Goal: Transaction & Acquisition: Purchase product/service

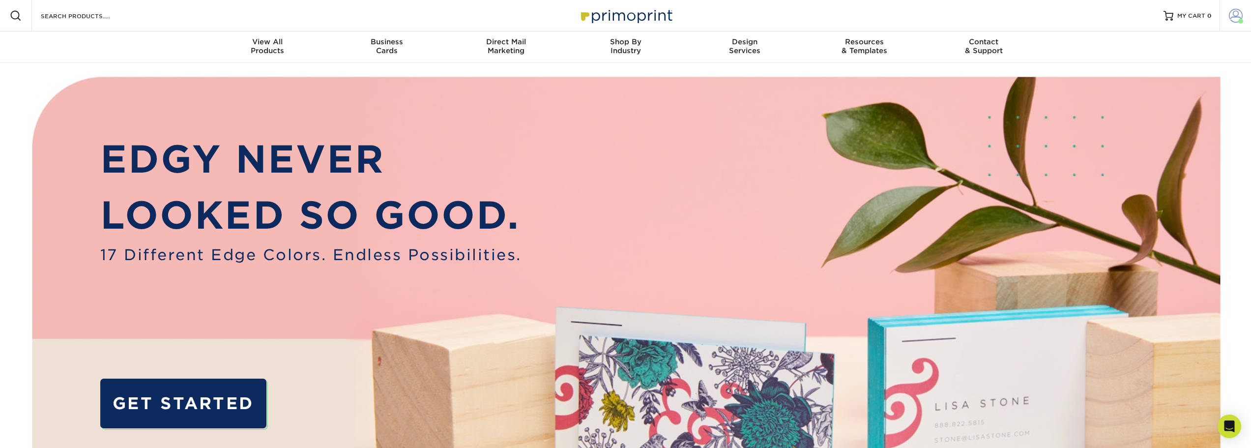
click at [1233, 19] on span at bounding box center [1236, 16] width 14 height 14
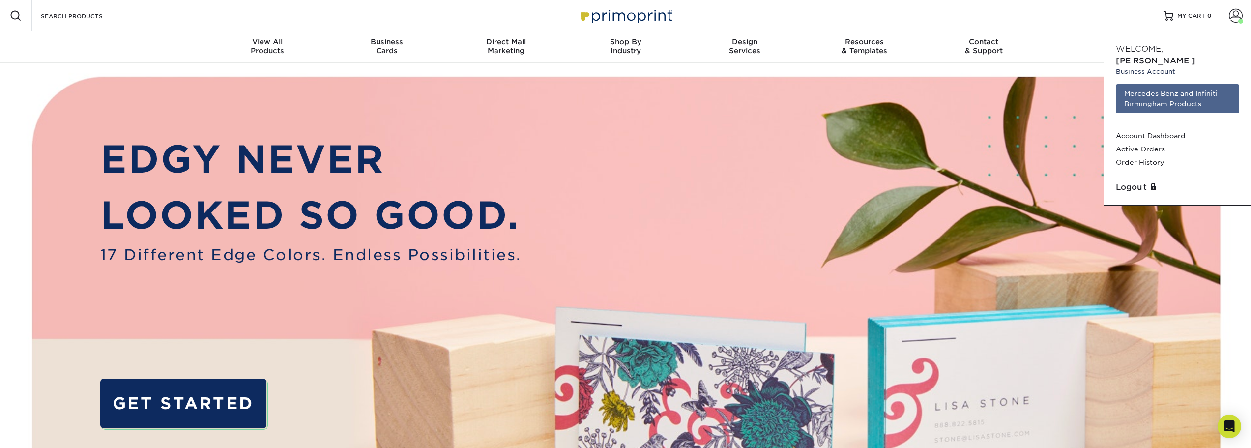
click at [1171, 96] on link "Mercedes Benz and Infiniti Birmingham Products" at bounding box center [1177, 98] width 123 height 29
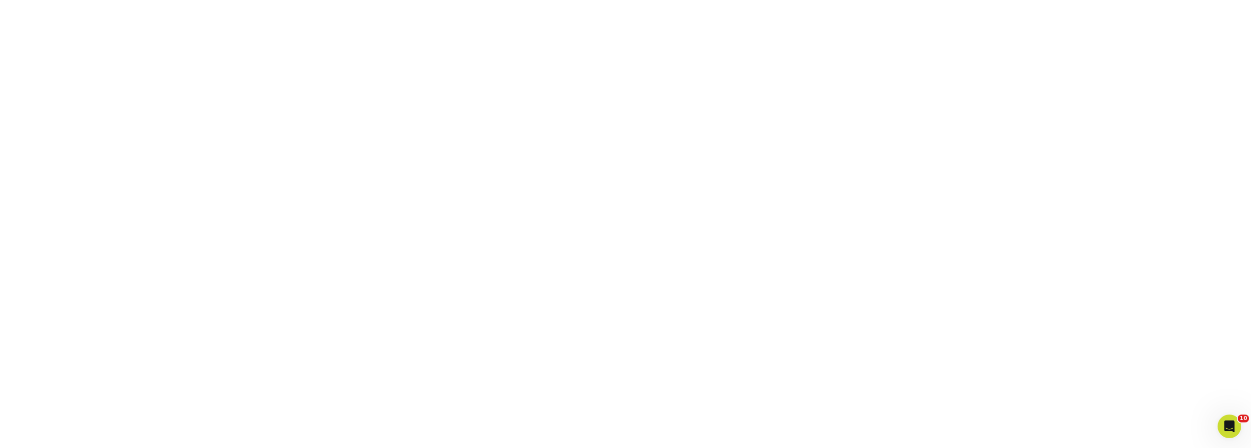
scroll to position [177, 0]
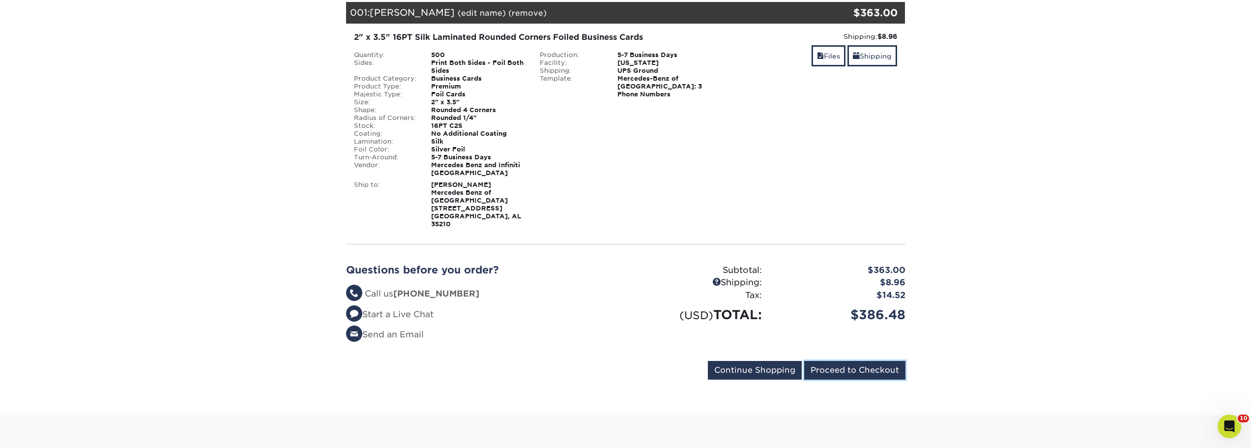
drag, startPoint x: 844, startPoint y: 360, endPoint x: 849, endPoint y: 347, distance: 13.1
click at [844, 361] on input "Proceed to Checkout" at bounding box center [854, 370] width 101 height 19
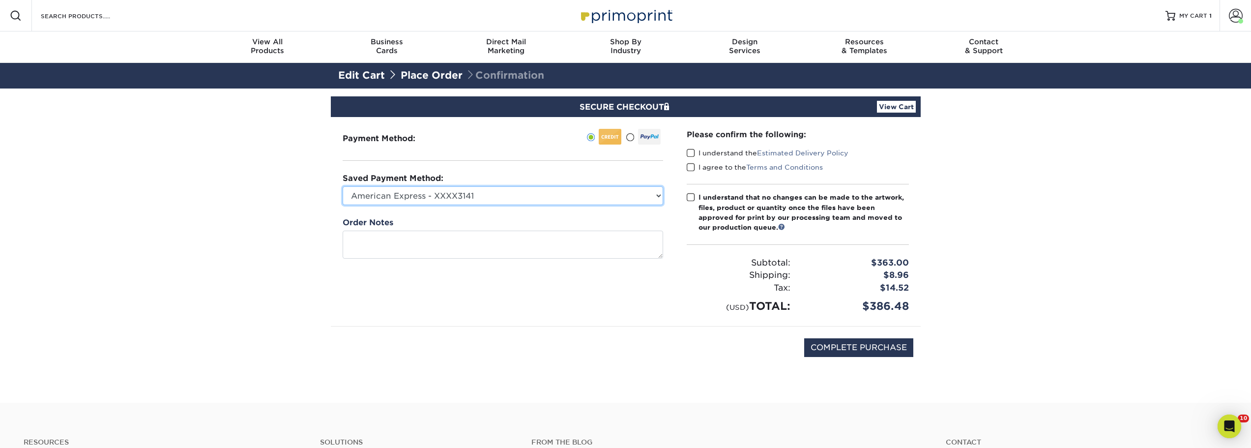
click at [630, 197] on select "American Express - XXXX3141 MBBHM Marketing - CF - XXXX5332 New Credit Card" at bounding box center [503, 195] width 320 height 19
select select "70131"
click at [343, 186] on select "American Express - XXXX3141 MBBHM Marketing - CF - XXXX5332 New Credit Card" at bounding box center [503, 195] width 320 height 19
click at [689, 151] on span at bounding box center [691, 152] width 8 height 9
click at [0, 0] on input "I understand the Estimated Delivery Policy" at bounding box center [0, 0] width 0 height 0
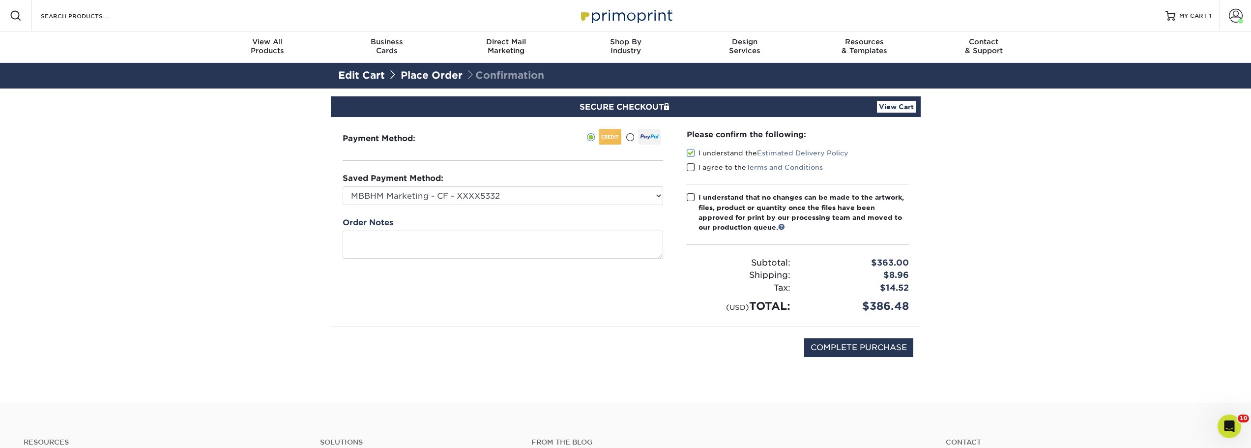
click at [690, 169] on span at bounding box center [691, 167] width 8 height 9
click at [0, 0] on input "I agree to the Terms and Conditions" at bounding box center [0, 0] width 0 height 0
click at [691, 196] on span at bounding box center [691, 197] width 8 height 9
click at [0, 0] on input "I understand that no changes can be made to the artwork, files, product or quan…" at bounding box center [0, 0] width 0 height 0
click at [849, 344] on input "COMPLETE PURCHASE" at bounding box center [858, 347] width 109 height 19
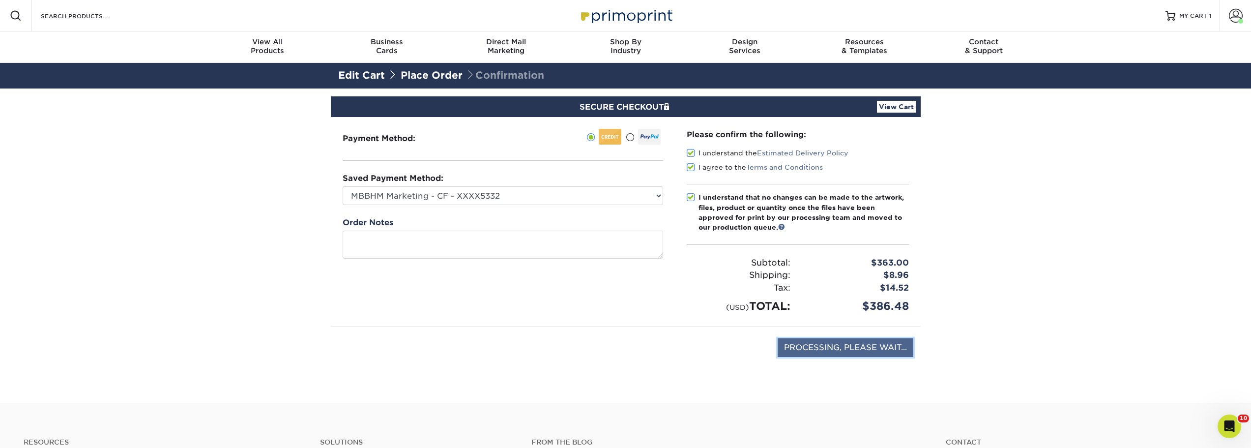
type input "PROCESSING, PLEASE WAIT..."
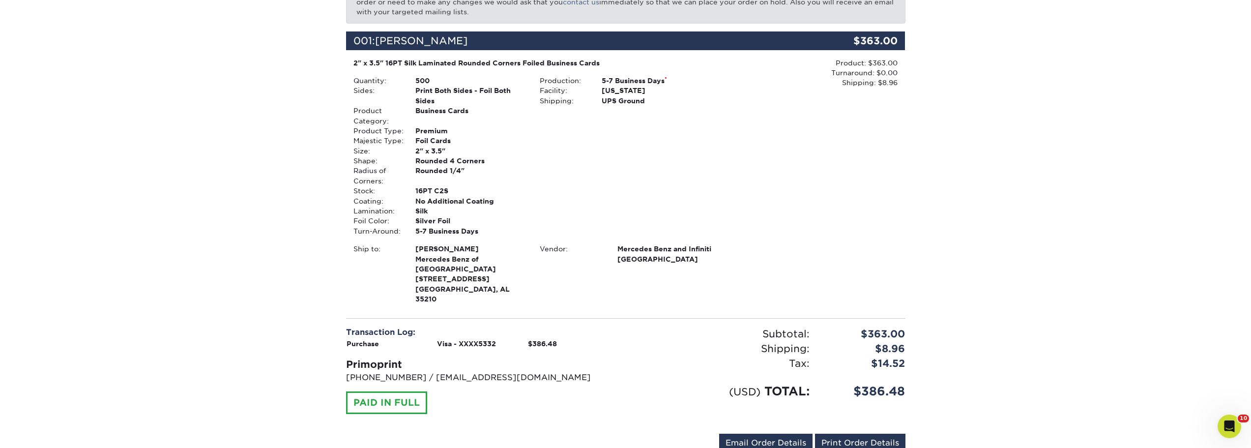
scroll to position [116, 0]
